Goal: Transaction & Acquisition: Purchase product/service

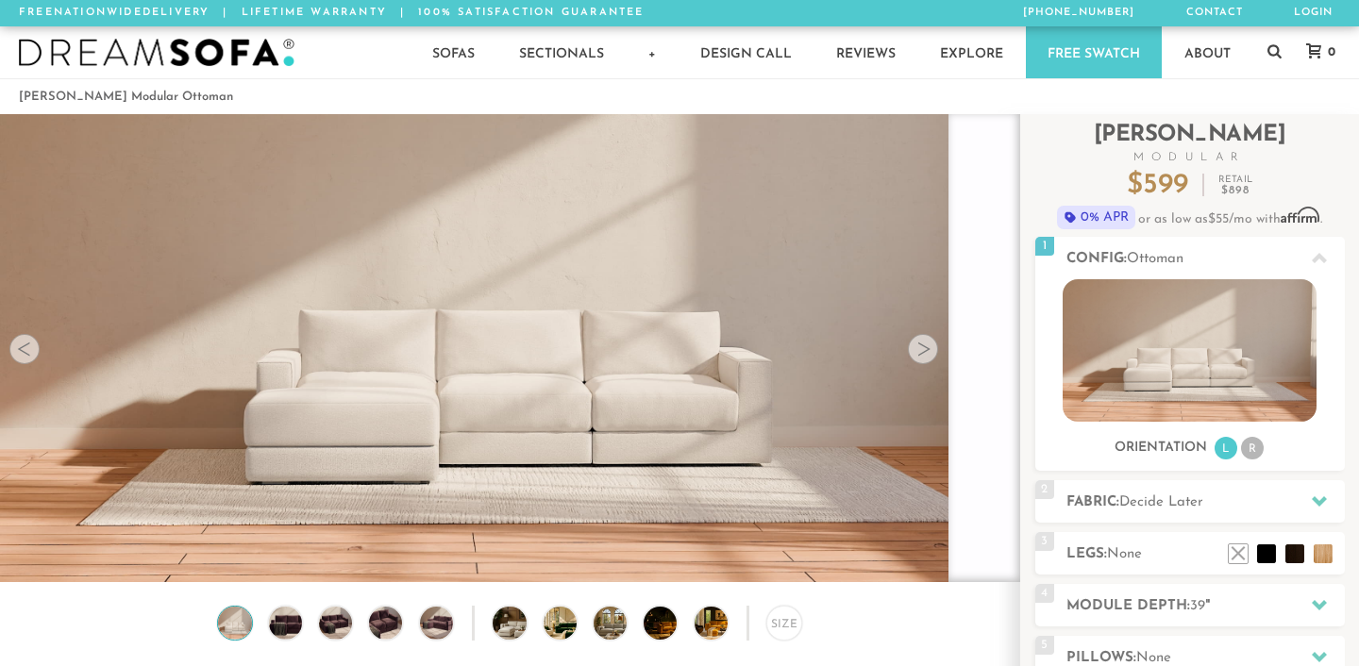
scroll to position [24901, 1359]
click at [289, 614] on img at bounding box center [285, 623] width 40 height 33
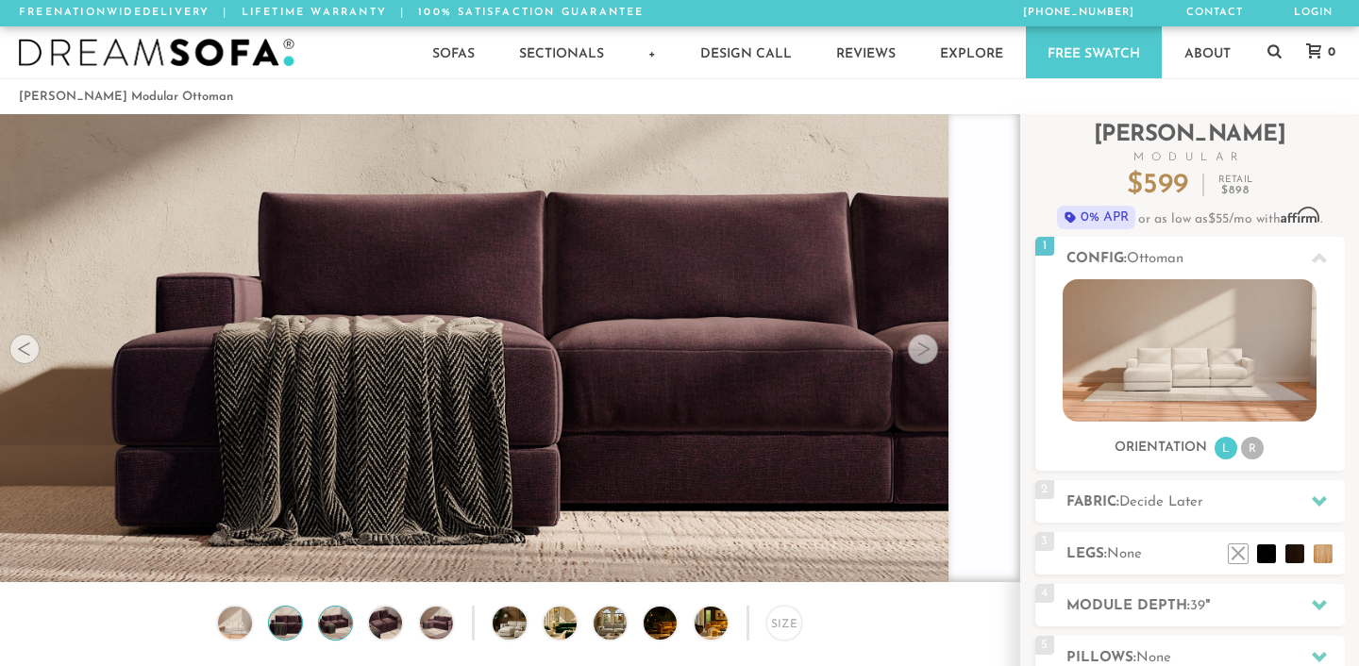
click at [337, 617] on img at bounding box center [336, 623] width 40 height 33
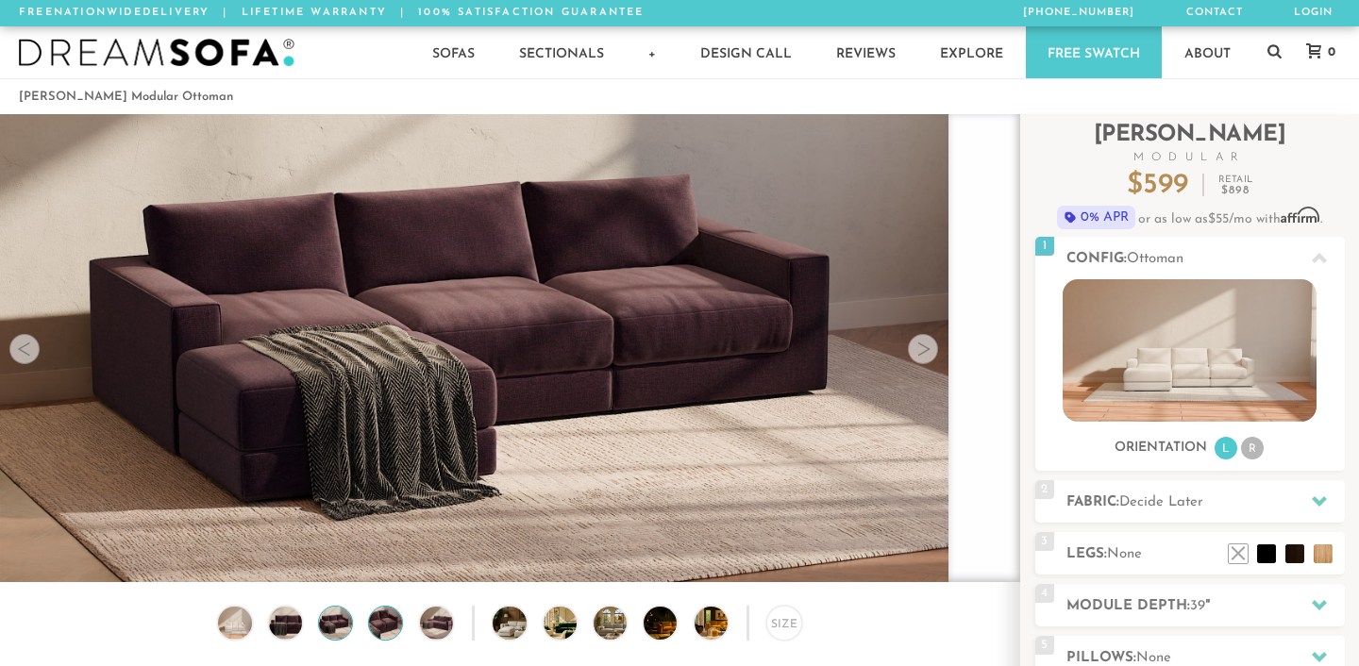
click at [391, 621] on img at bounding box center [386, 623] width 40 height 33
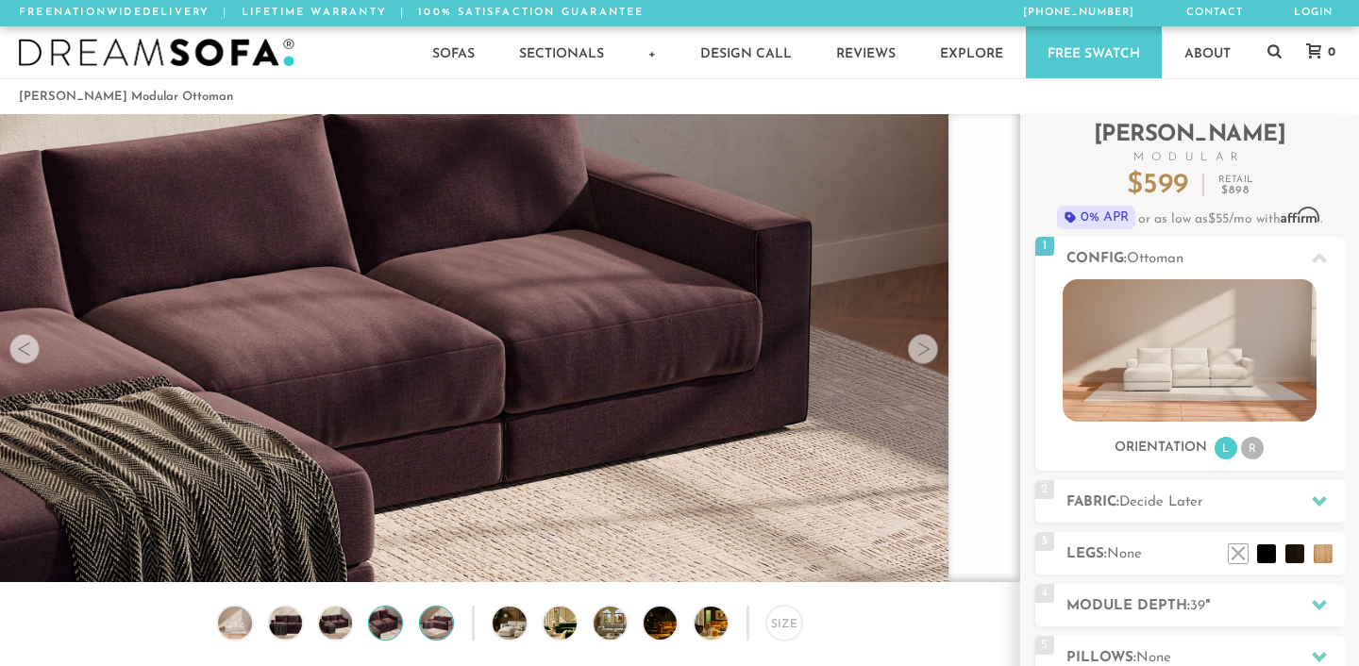
click at [438, 625] on img at bounding box center [436, 623] width 40 height 33
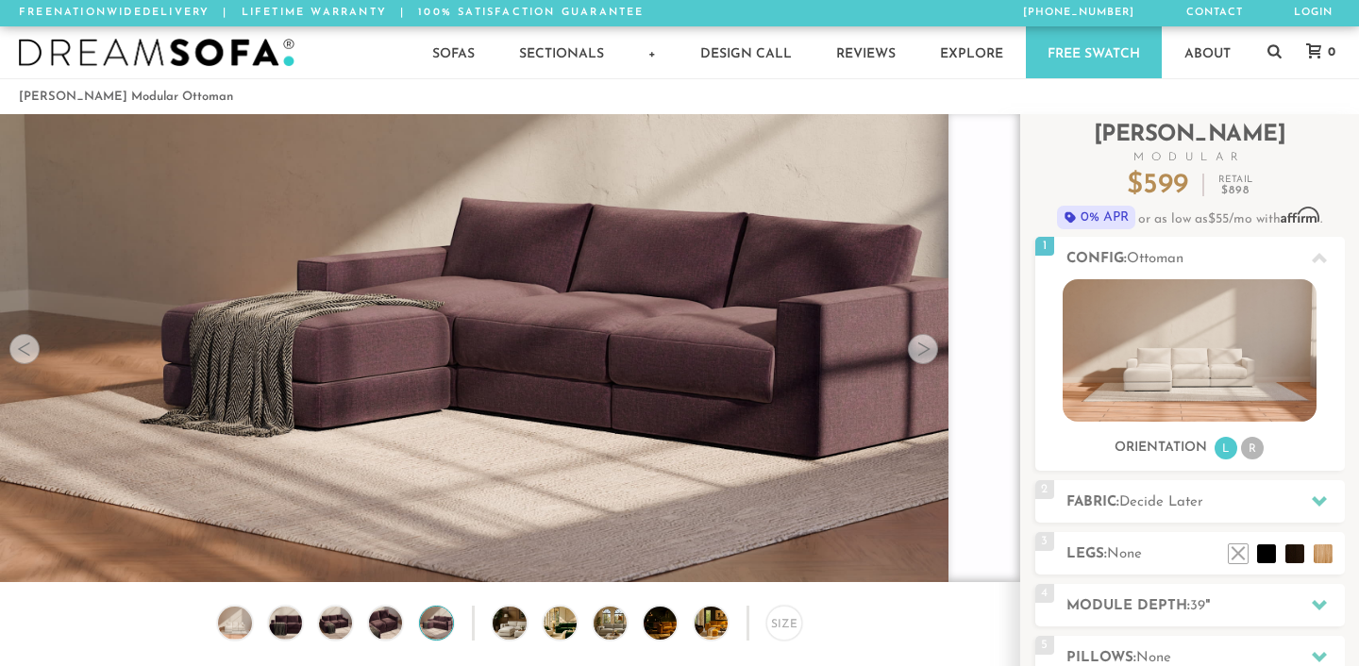
click at [917, 351] on div at bounding box center [923, 349] width 30 height 30
click at [22, 349] on div at bounding box center [24, 349] width 30 height 30
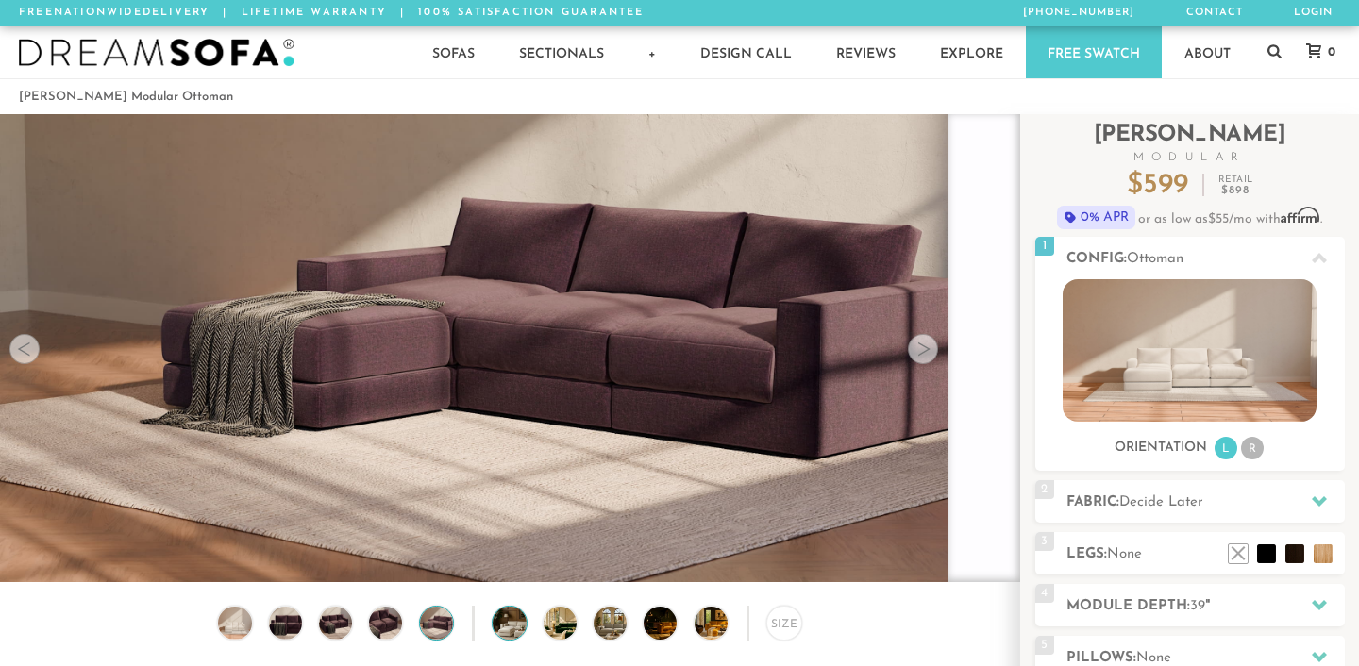
click at [512, 619] on img at bounding box center [522, 623] width 59 height 33
click at [560, 618] on img at bounding box center [573, 623] width 59 height 33
click at [562, 621] on img at bounding box center [573, 623] width 59 height 33
click at [1220, 498] on h2 "Fabric: Decide Later" at bounding box center [1205, 503] width 278 height 22
click at [1321, 504] on icon at bounding box center [1319, 501] width 15 height 15
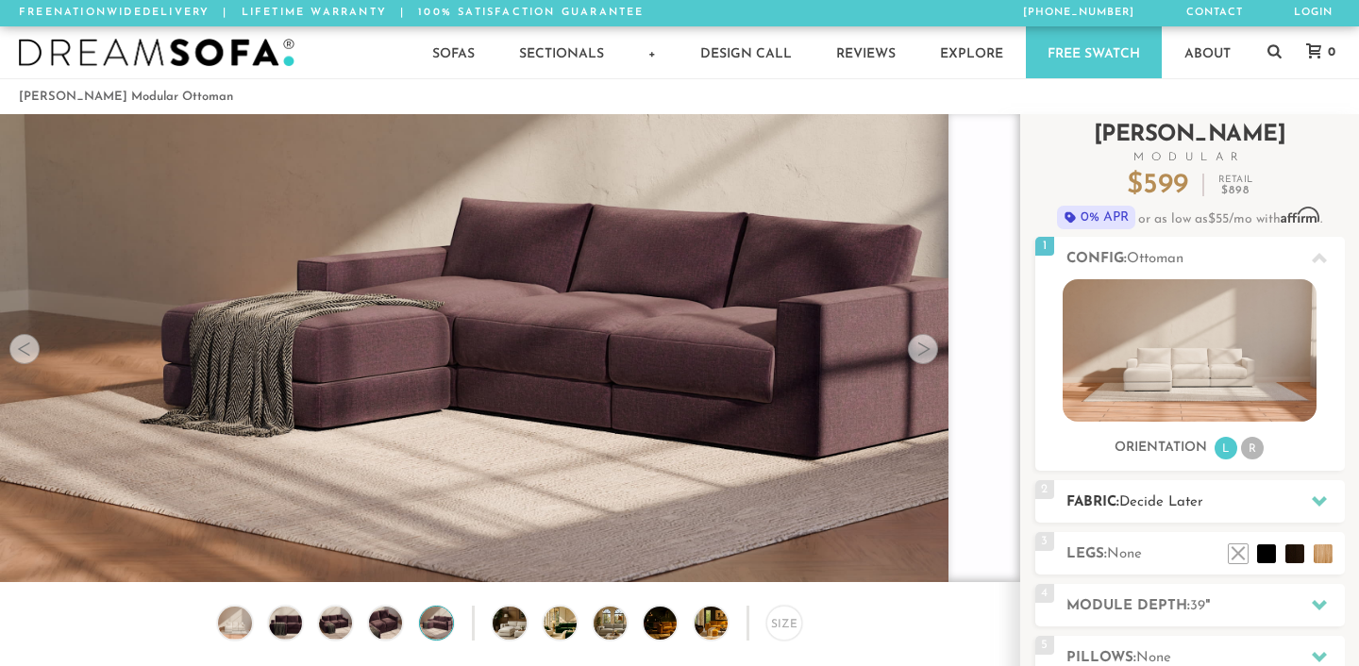
click at [1316, 502] on icon at bounding box center [1319, 501] width 15 height 10
click at [1130, 495] on span "Decide Later" at bounding box center [1161, 502] width 84 height 14
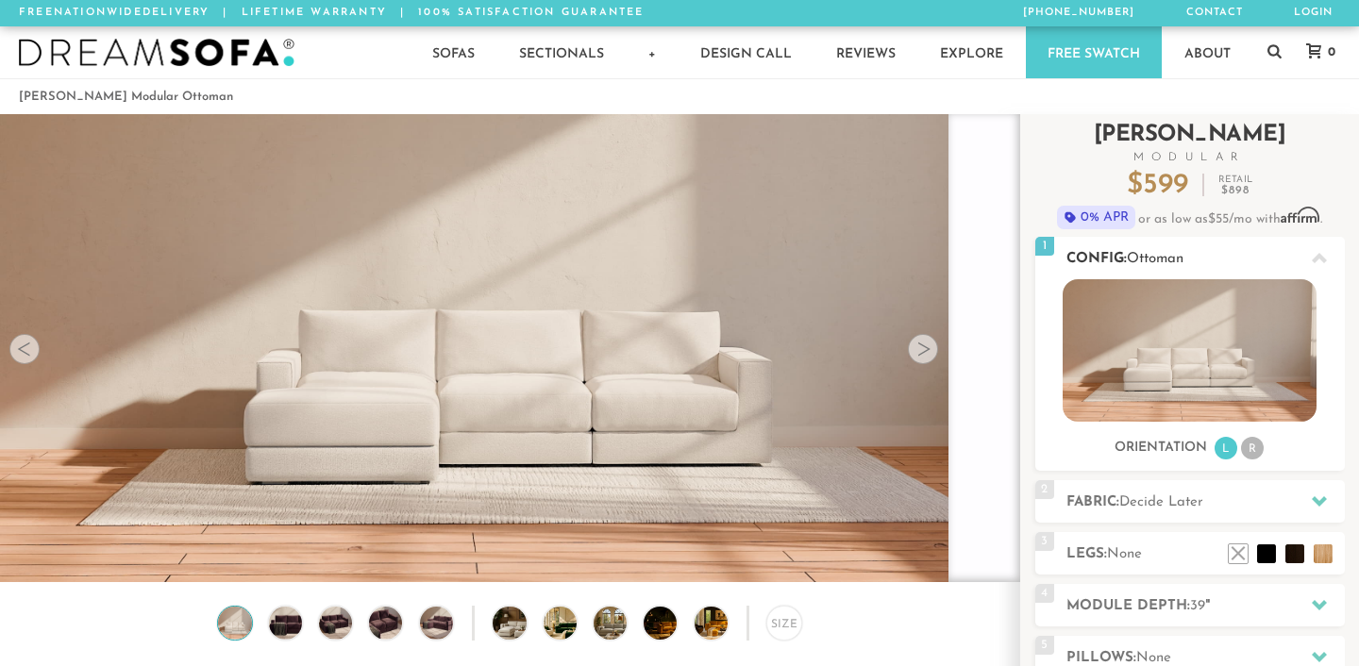
scroll to position [24901, 1359]
click at [1091, 502] on h2 "Fabric: Decide Later" at bounding box center [1205, 503] width 278 height 22
click at [1079, 495] on h2 "Fabric: Decide Later" at bounding box center [1205, 503] width 278 height 22
click at [1323, 498] on icon at bounding box center [1319, 501] width 15 height 10
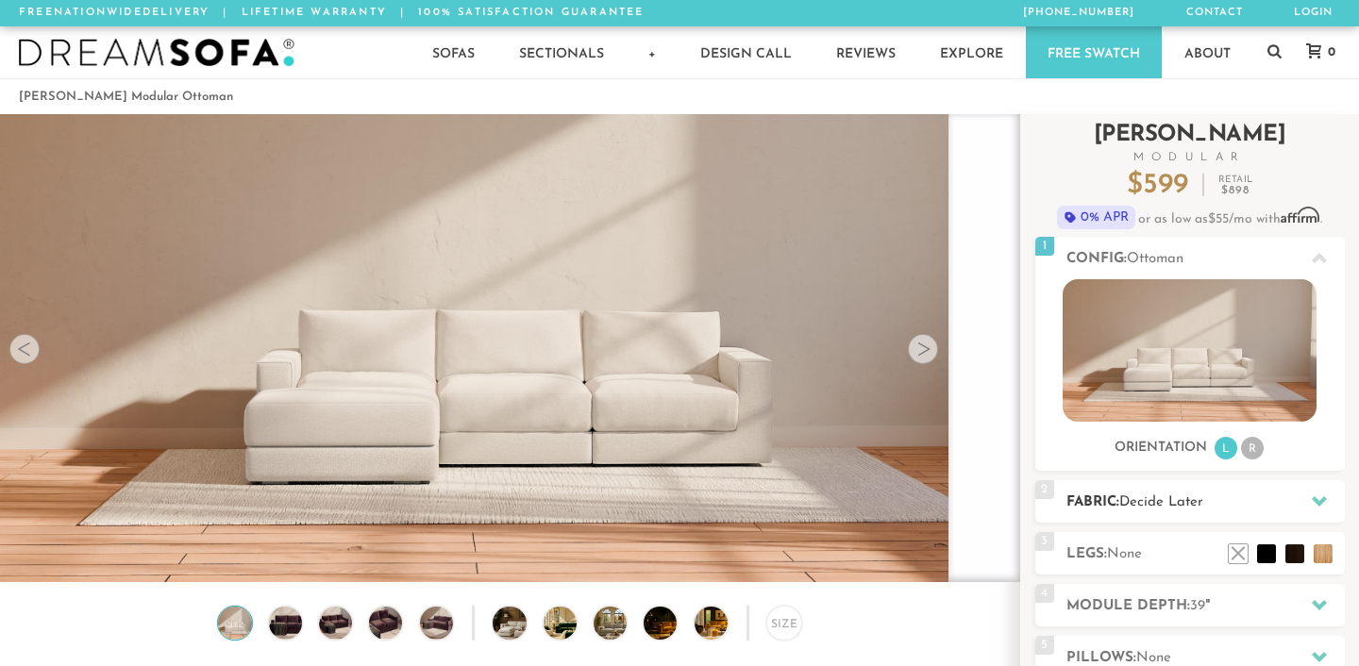
click at [1323, 498] on icon at bounding box center [1319, 501] width 15 height 10
click at [1318, 496] on icon at bounding box center [1319, 501] width 15 height 15
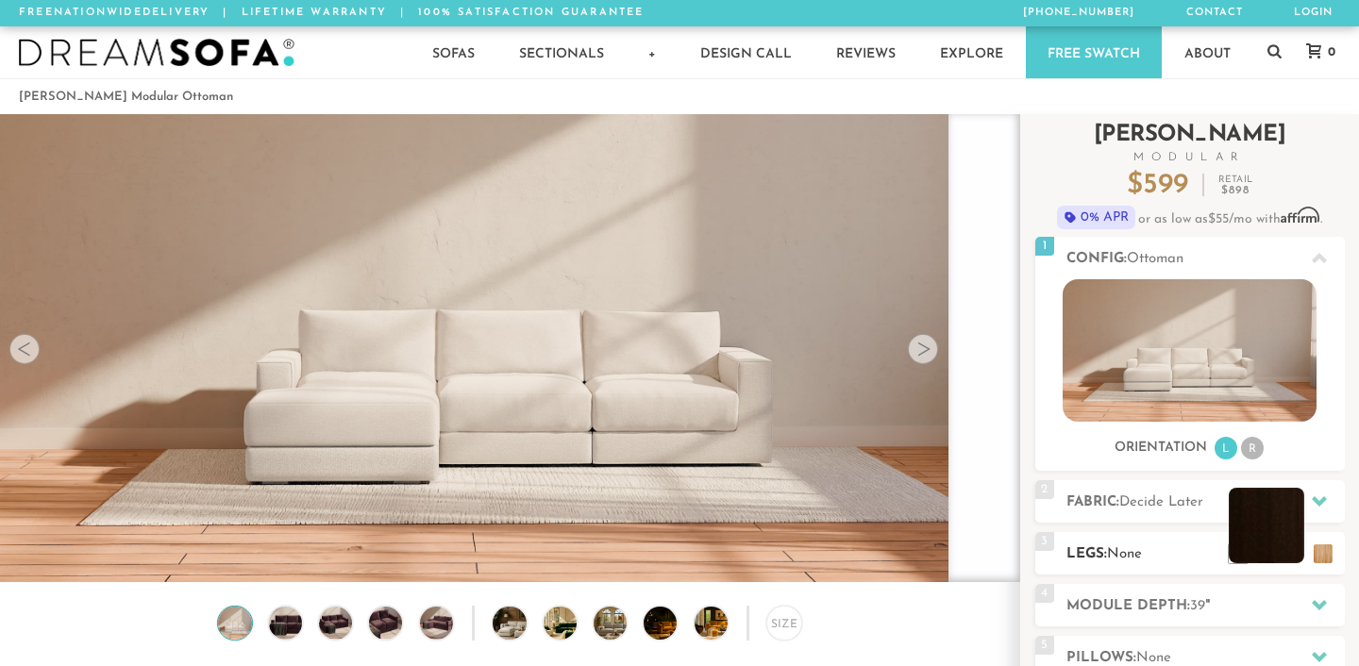
click at [1283, 543] on li at bounding box center [1266, 525] width 75 height 75
click at [1292, 550] on li at bounding box center [1266, 525] width 75 height 75
click at [285, 615] on img at bounding box center [285, 623] width 40 height 33
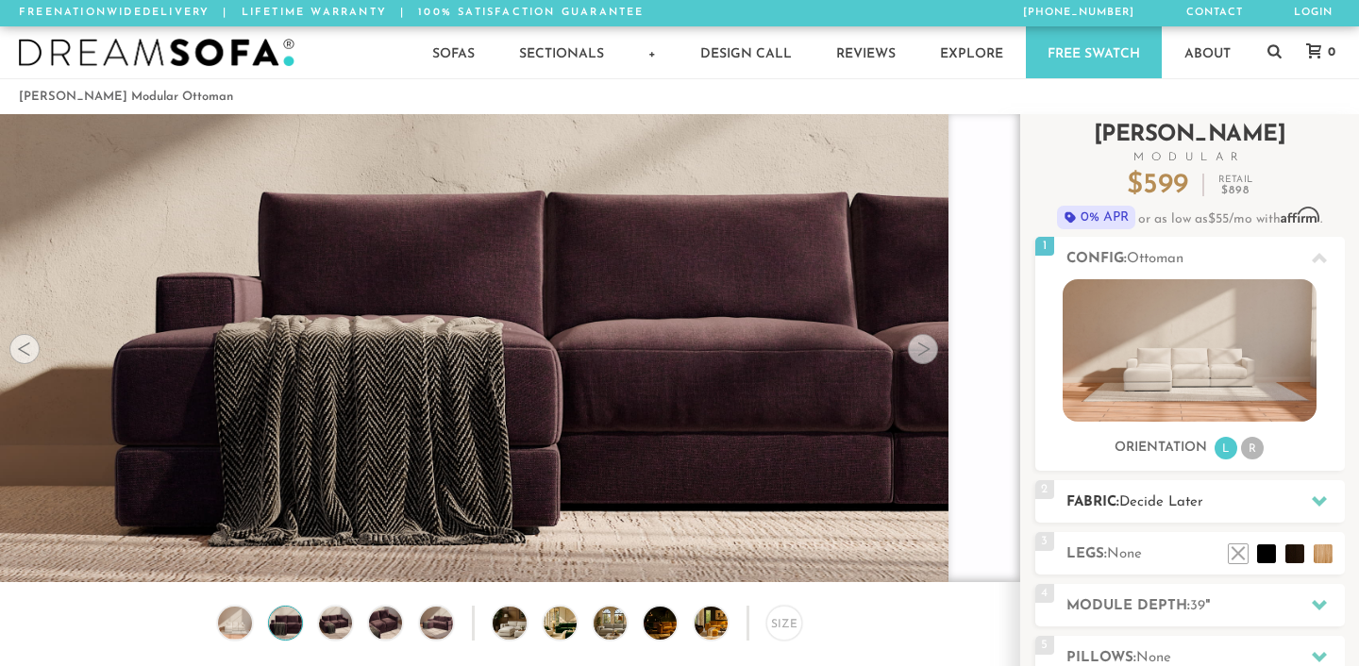
click at [1164, 506] on span "Decide Later" at bounding box center [1161, 502] width 84 height 14
